Goal: Task Accomplishment & Management: Manage account settings

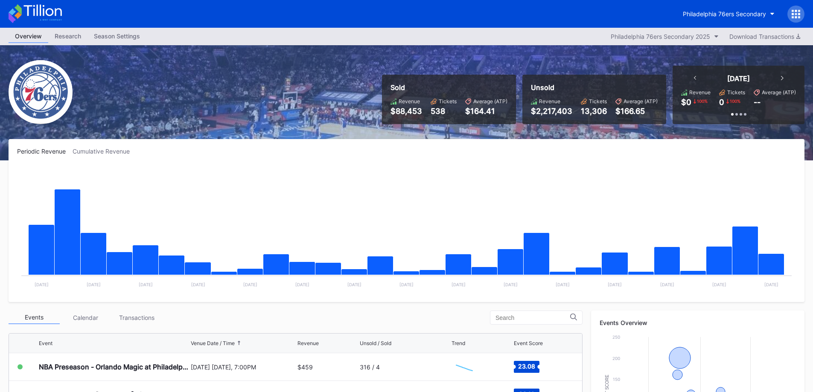
scroll to position [253, 0]
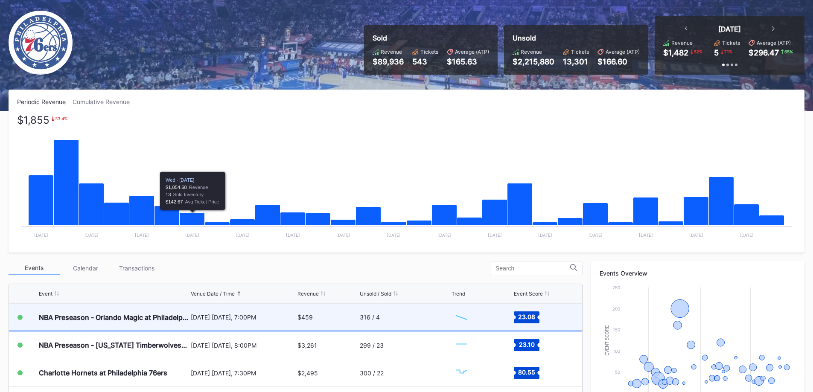
scroll to position [171, 0]
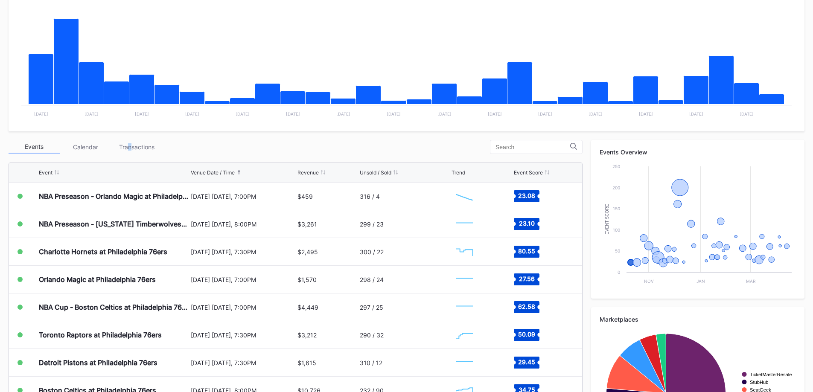
click at [129, 154] on div "Events Calendar Transactions" at bounding box center [296, 147] width 574 height 14
click at [139, 149] on div "Transactions" at bounding box center [136, 146] width 51 height 13
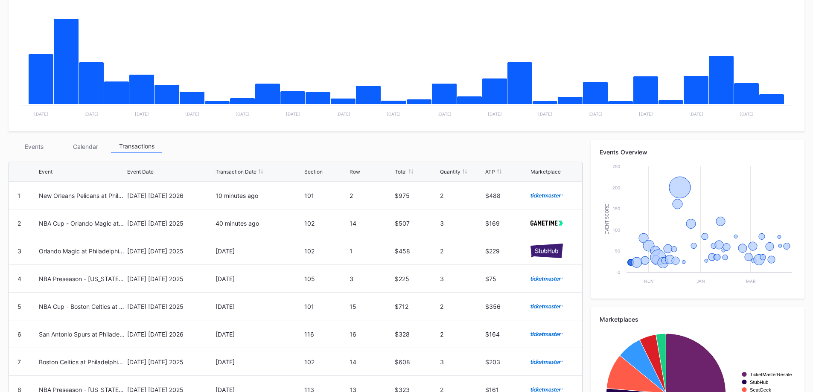
click at [134, 153] on div "Transactions" at bounding box center [136, 146] width 51 height 13
